Goal: Information Seeking & Learning: Learn about a topic

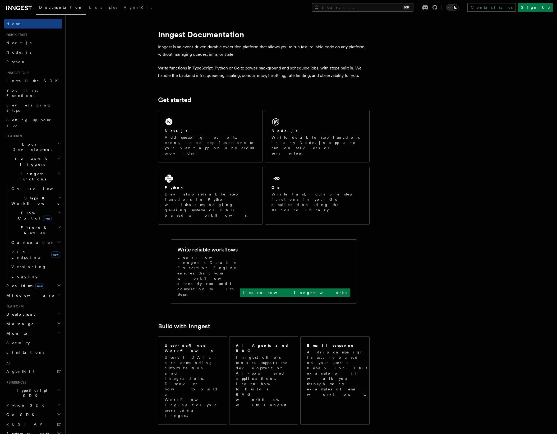
click at [23, 196] on span "Steps & Workflows" at bounding box center [34, 201] width 50 height 11
click at [23, 211] on span "Overview" at bounding box center [43, 213] width 54 height 4
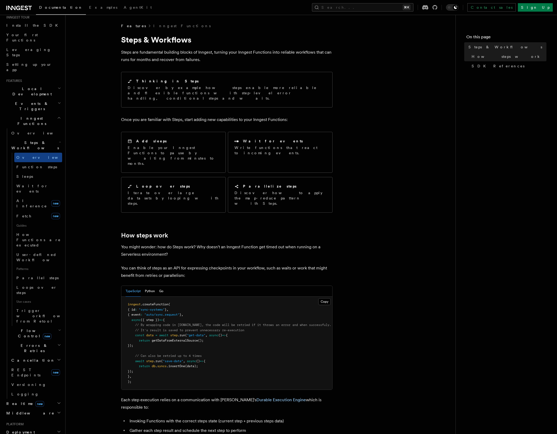
scroll to position [57, 0]
click at [38, 183] on span "Wait for events" at bounding box center [31, 188] width 31 height 10
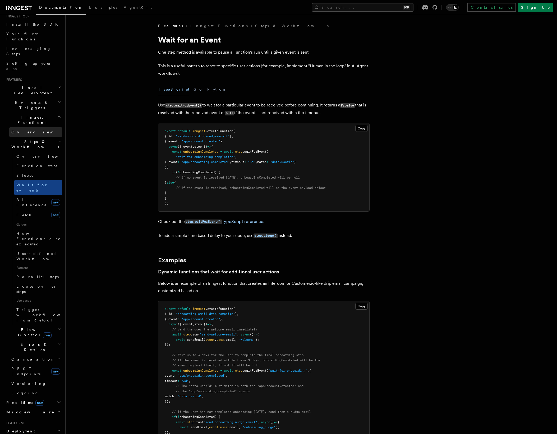
click at [21, 130] on span "Overview" at bounding box center [38, 132] width 54 height 4
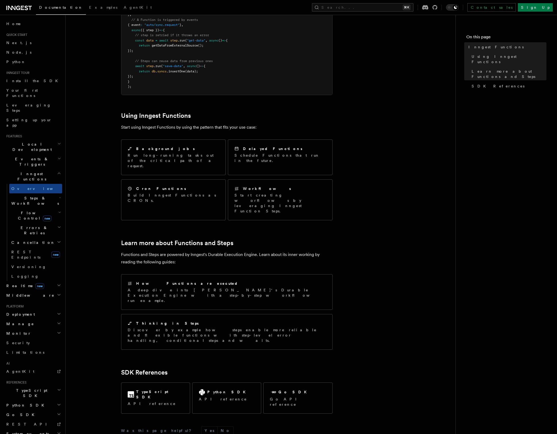
scroll to position [197, 0]
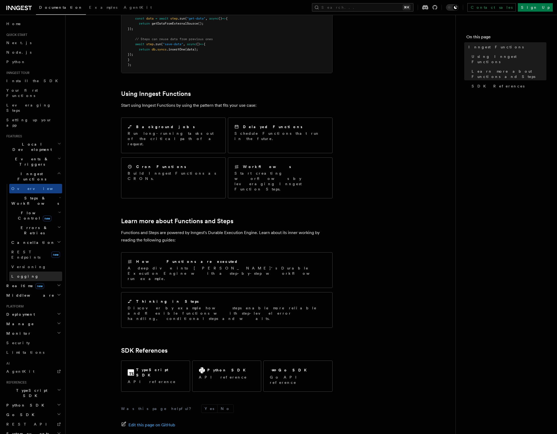
click at [36, 272] on link "Logging" at bounding box center [35, 277] width 53 height 10
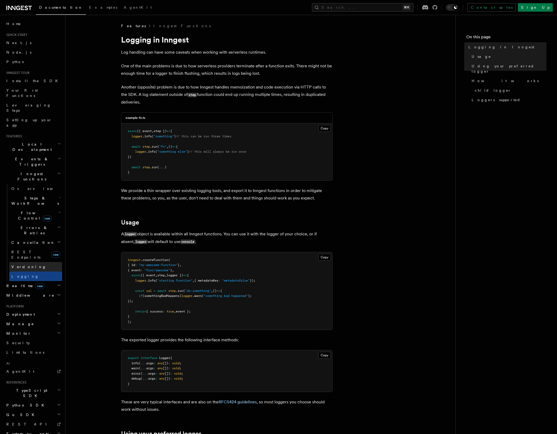
click at [29, 262] on link "Versioning" at bounding box center [35, 267] width 53 height 10
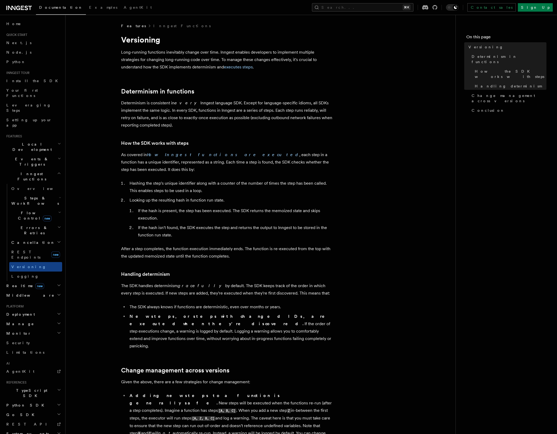
click at [28, 240] on span "Cancellation" at bounding box center [32, 242] width 46 height 5
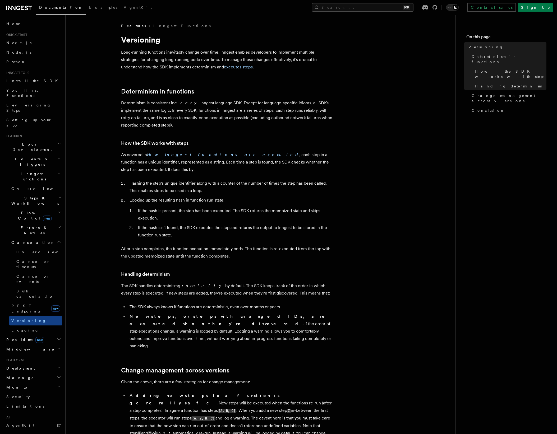
click at [28, 240] on span "Cancellation" at bounding box center [32, 242] width 46 height 5
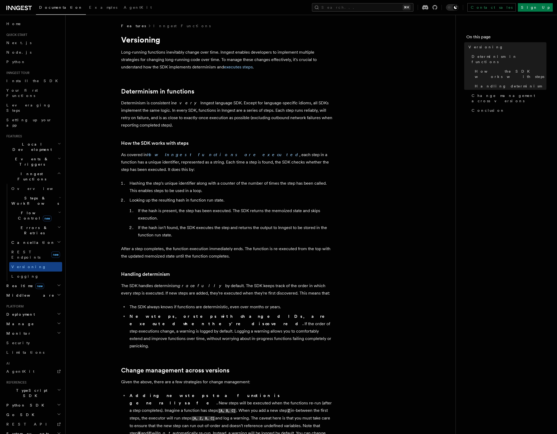
click at [28, 225] on span "Errors & Retries" at bounding box center [33, 230] width 48 height 11
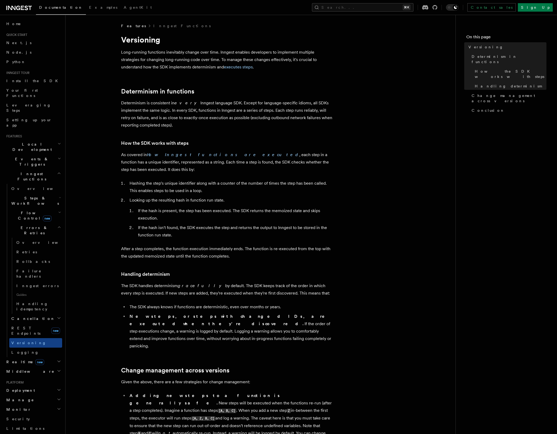
click at [28, 225] on span "Errors & Retries" at bounding box center [33, 230] width 48 height 11
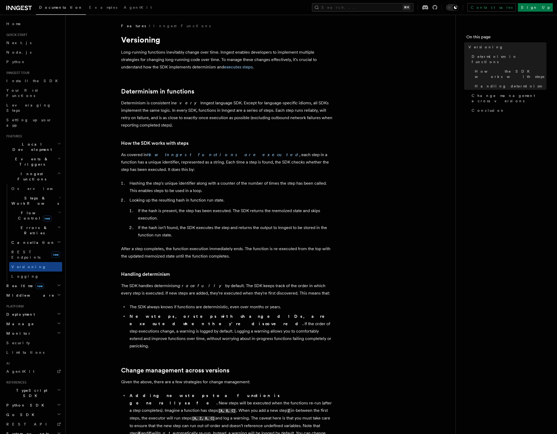
click at [26, 210] on span "Flow Control new" at bounding box center [33, 215] width 49 height 11
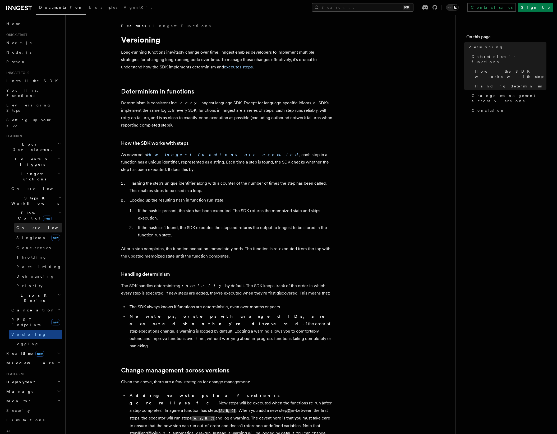
click at [25, 226] on span "Overview" at bounding box center [43, 228] width 54 height 4
click at [24, 246] on span "Concurrency" at bounding box center [33, 248] width 35 height 4
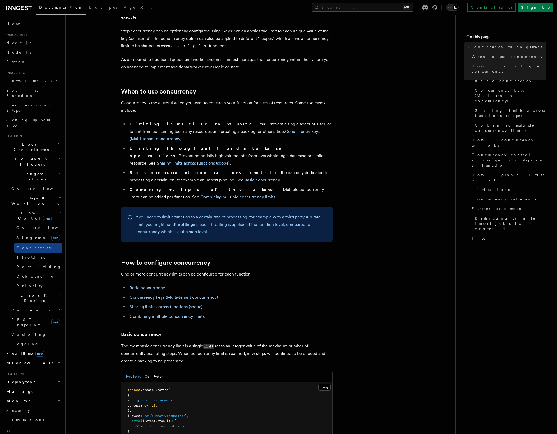
scroll to position [109, 0]
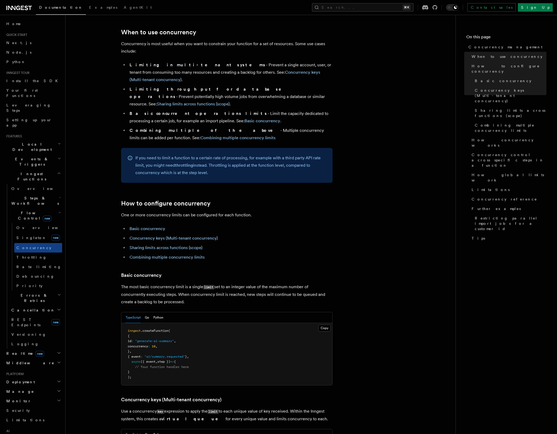
click at [26, 156] on span "Events & Triggers" at bounding box center [30, 161] width 53 height 11
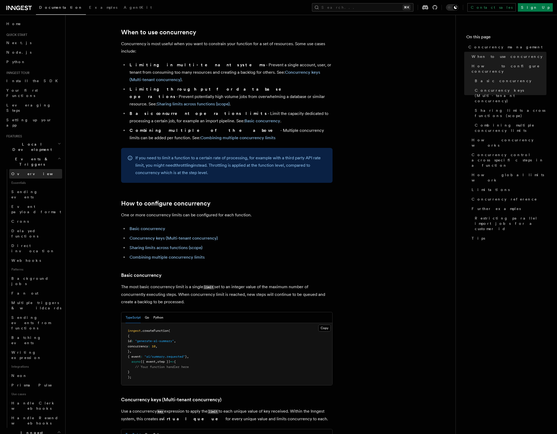
click at [26, 172] on span "Overview" at bounding box center [38, 174] width 54 height 4
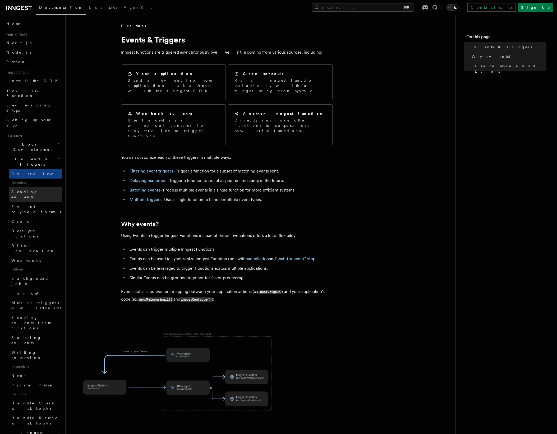
click at [26, 190] on span "Sending events" at bounding box center [24, 195] width 26 height 10
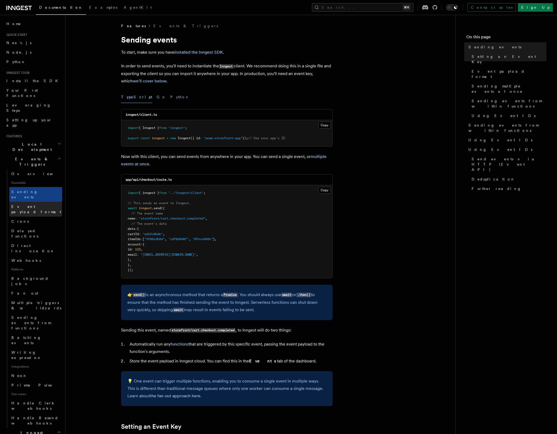
click at [27, 204] on span "Event payload format" at bounding box center [36, 209] width 51 height 11
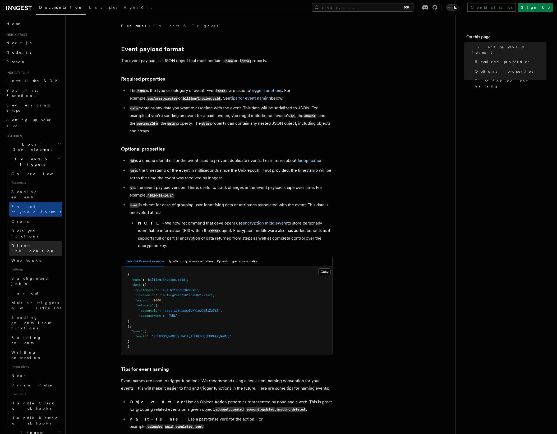
click at [33, 244] on span "Direct invocation" at bounding box center [32, 249] width 43 height 10
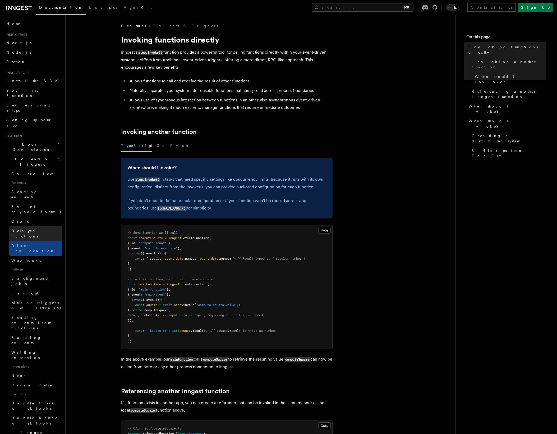
click at [31, 229] on span "Delayed functions" at bounding box center [24, 234] width 27 height 10
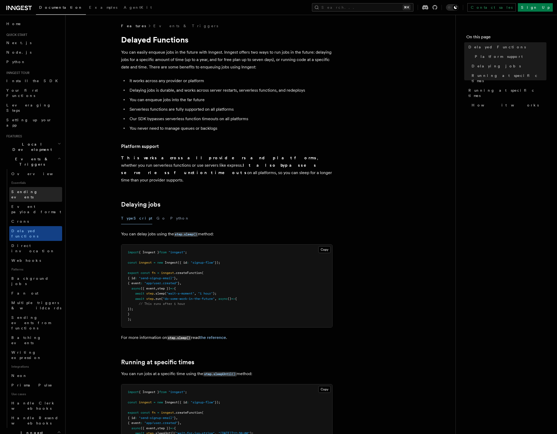
click at [32, 190] on span "Sending events" at bounding box center [24, 195] width 26 height 10
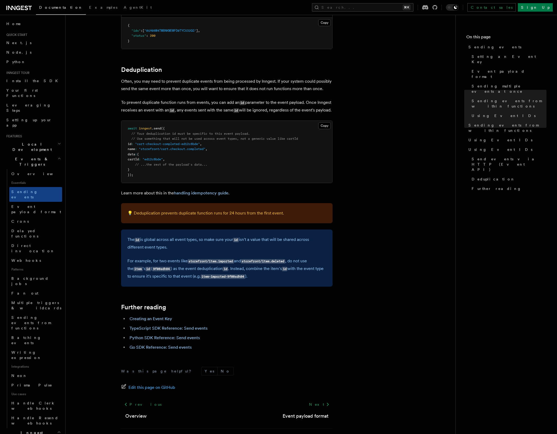
scroll to position [1320, 0]
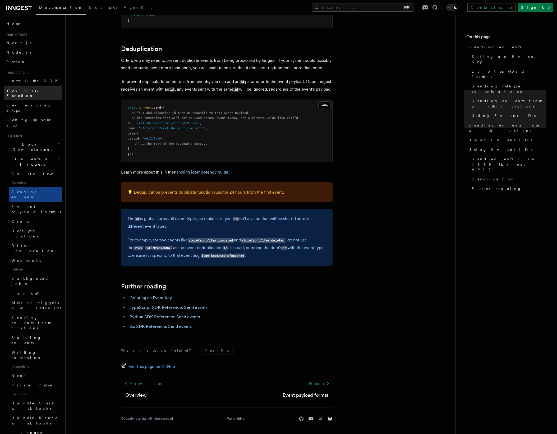
click at [26, 91] on span "Your first Functions" at bounding box center [21, 93] width 31 height 10
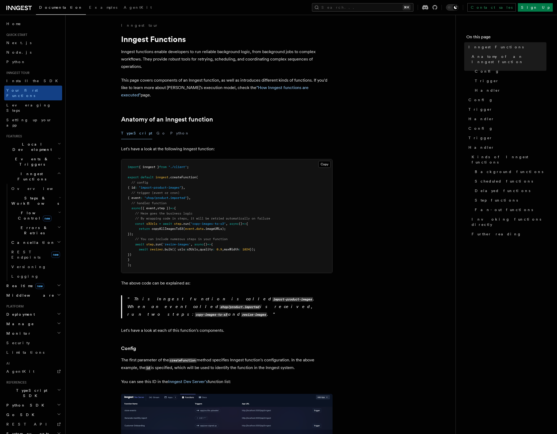
scroll to position [1, 0]
click at [154, 206] on span "({ event" at bounding box center [148, 208] width 15 height 4
copy span "event"
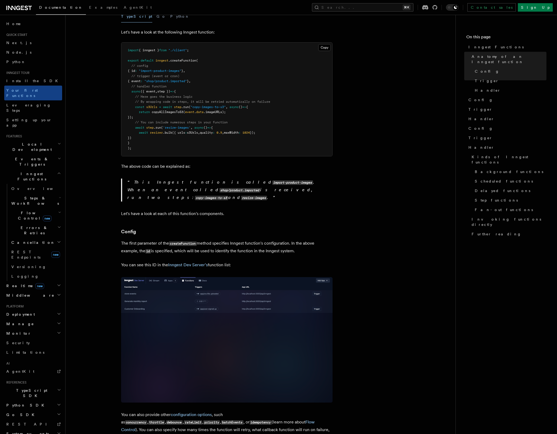
scroll to position [117, 0]
click at [27, 310] on h2 "Deployment" at bounding box center [33, 315] width 58 height 10
click at [23, 319] on h2 "Manage" at bounding box center [33, 324] width 58 height 10
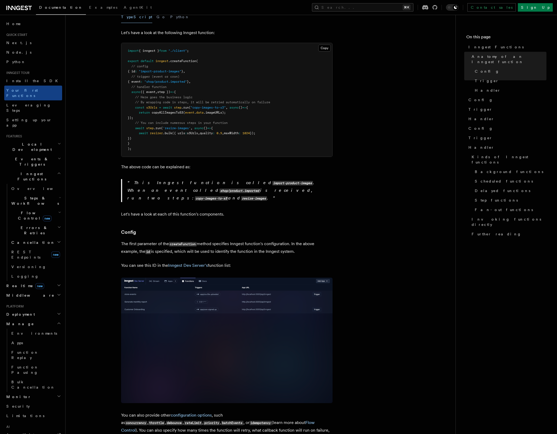
click at [23, 319] on h2 "Manage" at bounding box center [33, 324] width 58 height 10
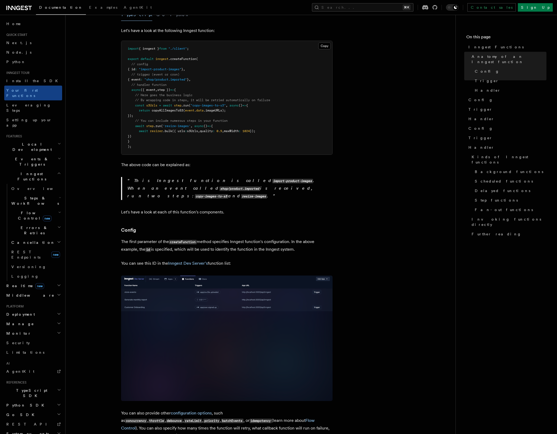
scroll to position [119, 0]
click at [18, 370] on span "AgentKit" at bounding box center [20, 372] width 28 height 4
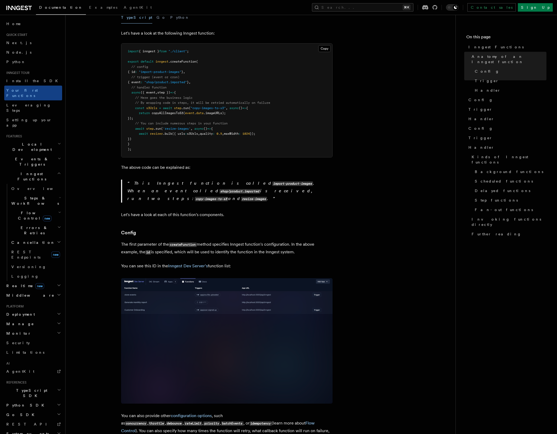
click at [28, 156] on span "Events & Triggers" at bounding box center [30, 161] width 53 height 11
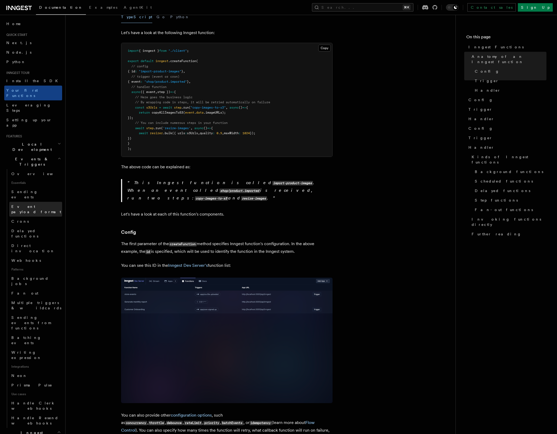
click at [27, 205] on span "Event payload format" at bounding box center [36, 210] width 50 height 10
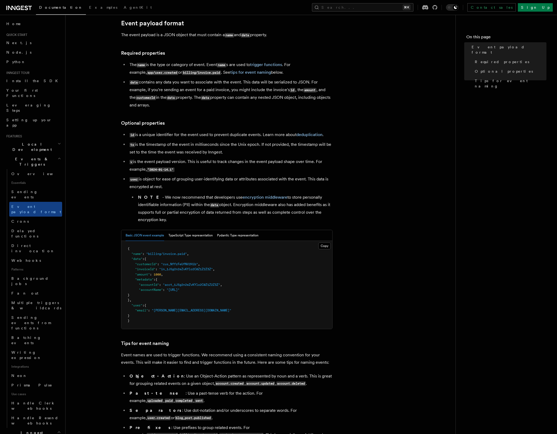
scroll to position [28, 0]
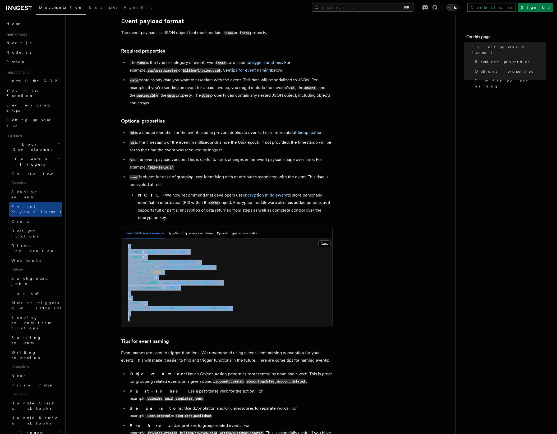
drag, startPoint x: 128, startPoint y: 248, endPoint x: 138, endPoint y: 318, distance: 70.2
click at [138, 318] on pre "{ "name" : "billing/invoice.paid" , "data" : { "customerId" : "cus_NffrFeUfNV2H…" at bounding box center [226, 283] width 211 height 88
click at [26, 190] on span "Sending events" at bounding box center [24, 195] width 26 height 10
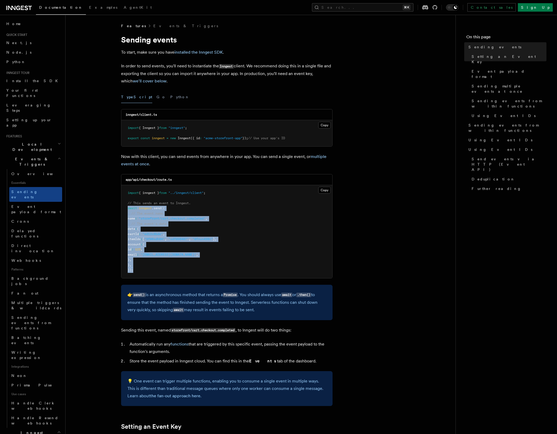
drag, startPoint x: 127, startPoint y: 209, endPoint x: 154, endPoint y: 269, distance: 65.7
click at [154, 269] on pre "import { inngest } from "../inngest/client" ; // This sends an event to Inngest…" at bounding box center [226, 231] width 211 height 93
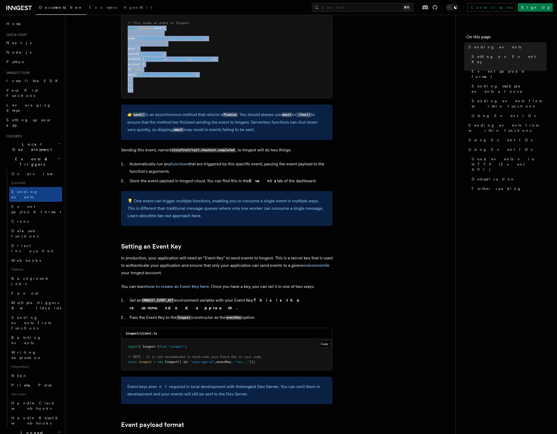
scroll to position [181, 0]
copy code "await inngest .send ({ // The event name name : "storefront/cart.checkout.compl…"
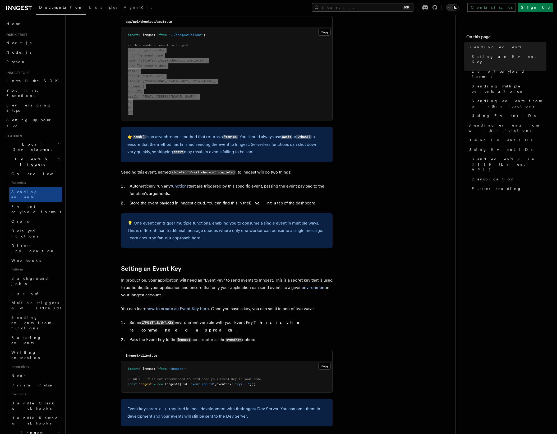
scroll to position [154, 0]
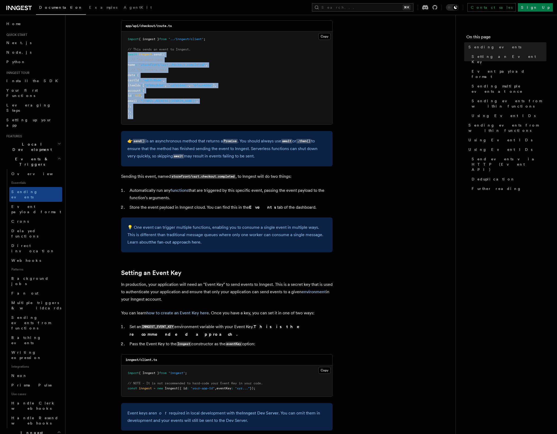
click at [141, 110] on pre "import { inngest } from "../inngest/client" ; // This sends an event to Inngest…" at bounding box center [226, 77] width 211 height 93
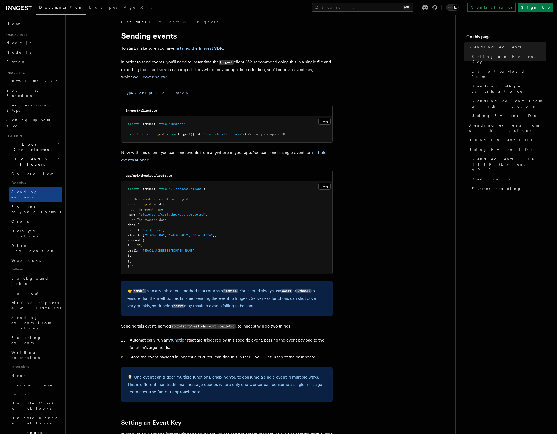
scroll to position [0, 0]
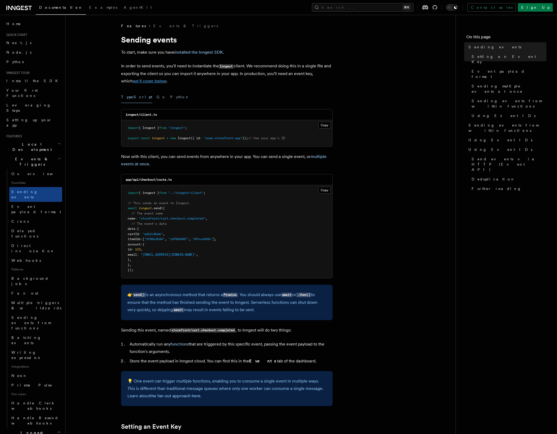
click at [140, 80] on link "we'll cover below" at bounding box center [150, 81] width 34 height 5
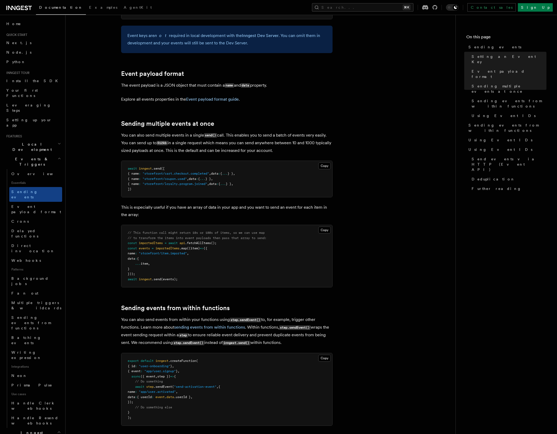
scroll to position [532, 0]
